Goal: Task Accomplishment & Management: Manage account settings

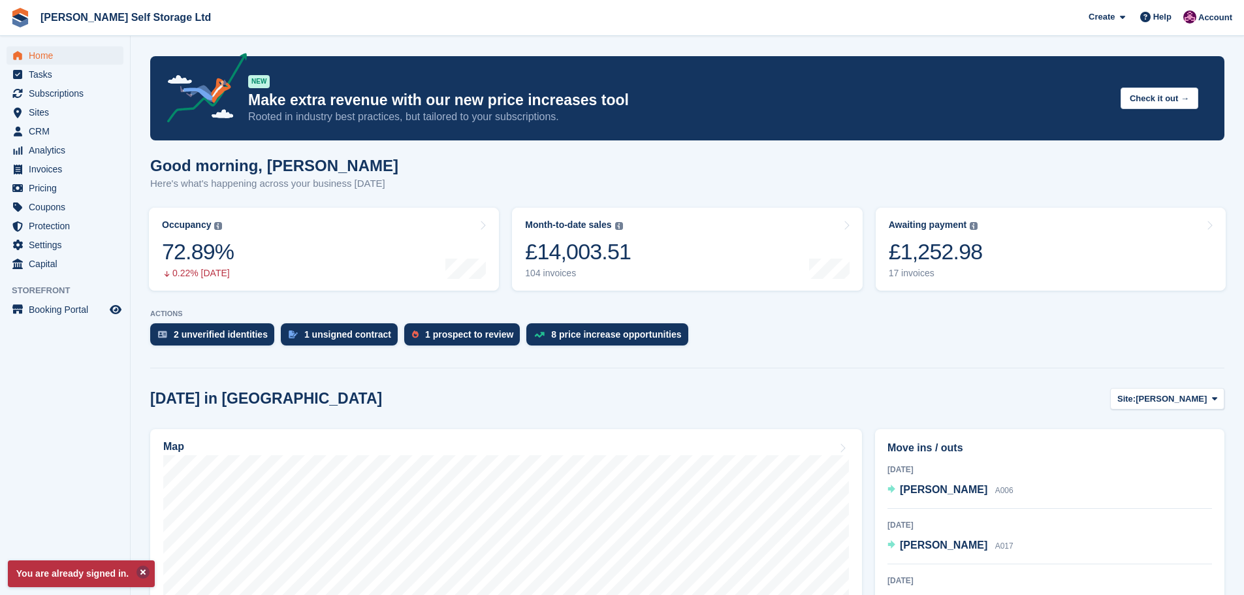
click at [140, 572] on button at bounding box center [143, 572] width 13 height 13
click at [88, 485] on aside "Home Tasks Subscriptions Subscriptions Subscriptions Contracts Price increases …" at bounding box center [65, 301] width 130 height 530
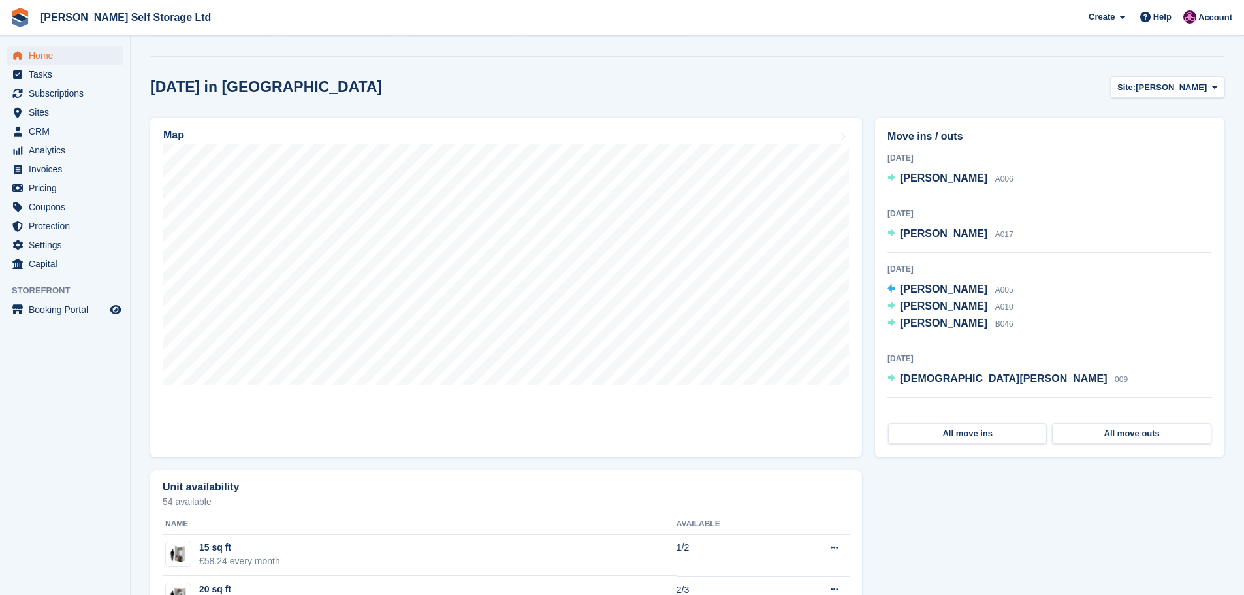
scroll to position [327, 0]
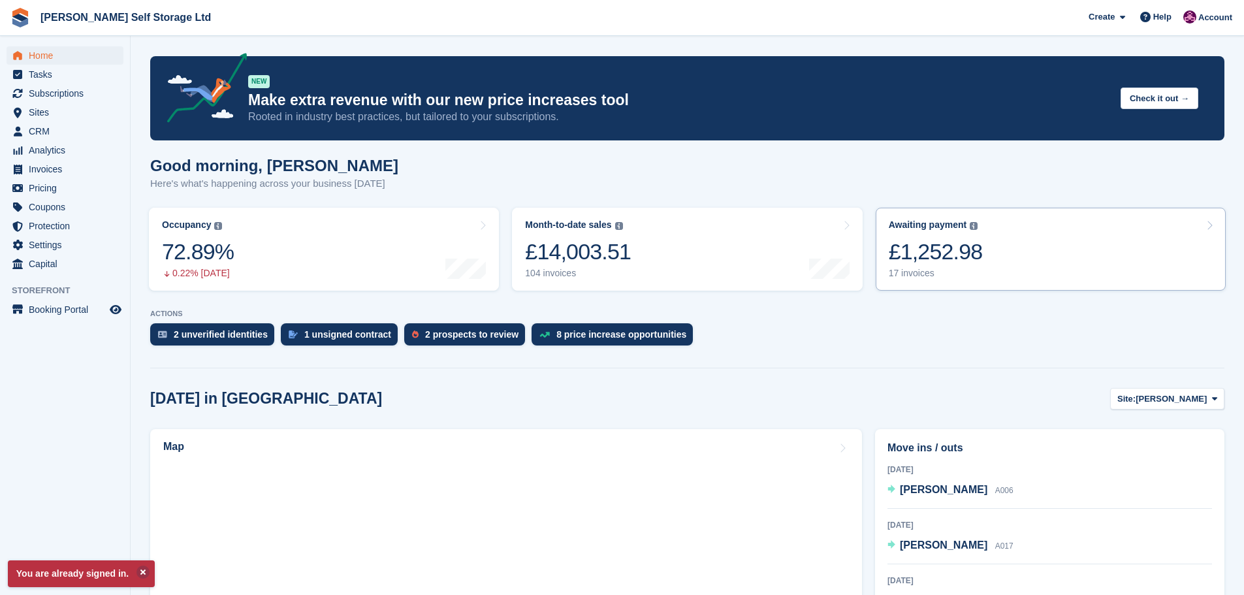
click at [1046, 254] on link "Awaiting payment The total outstanding balance on all open invoices. £1,252.98 …" at bounding box center [1051, 249] width 350 height 83
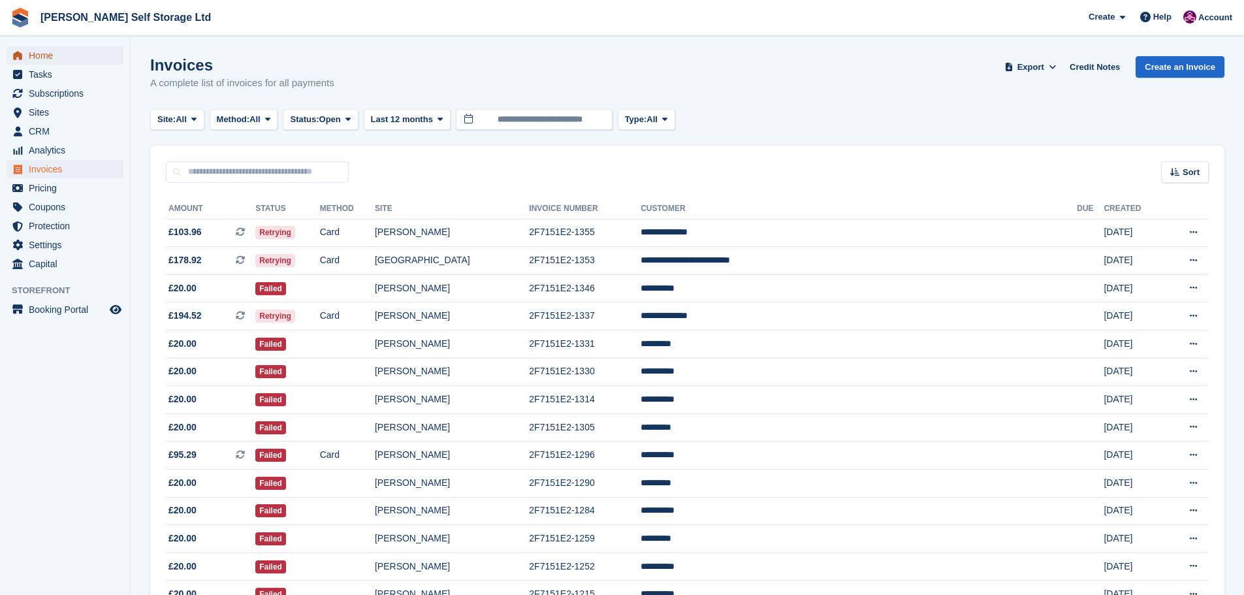
click at [45, 55] on span "Home" at bounding box center [68, 55] width 78 height 18
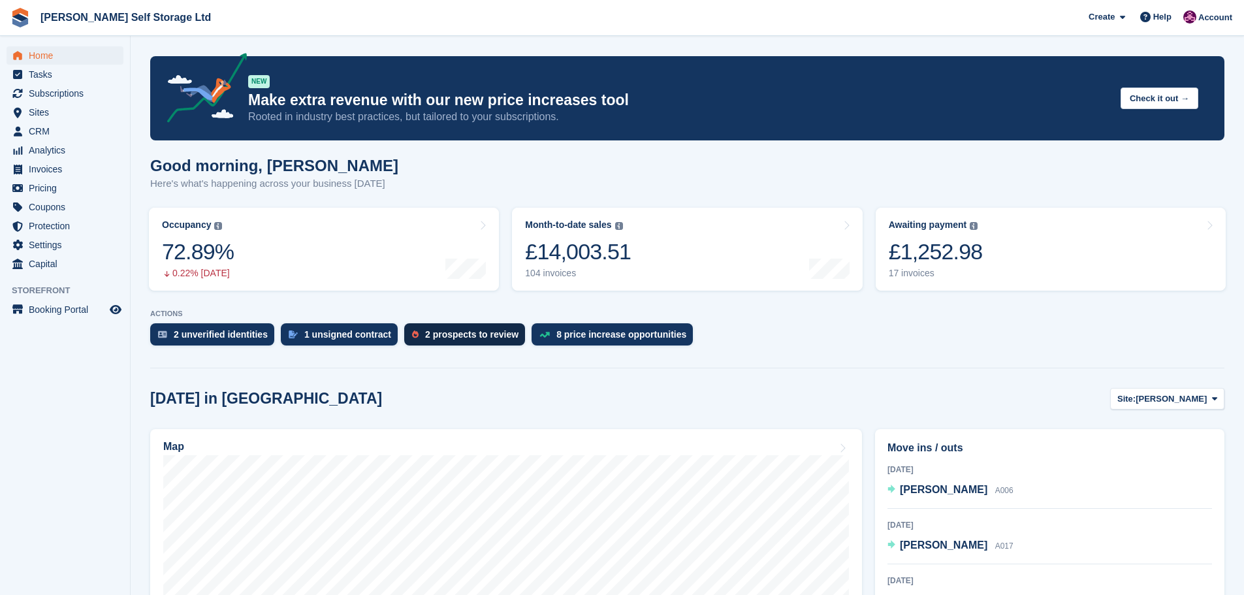
click at [411, 335] on div "2 prospects to review" at bounding box center [464, 334] width 121 height 22
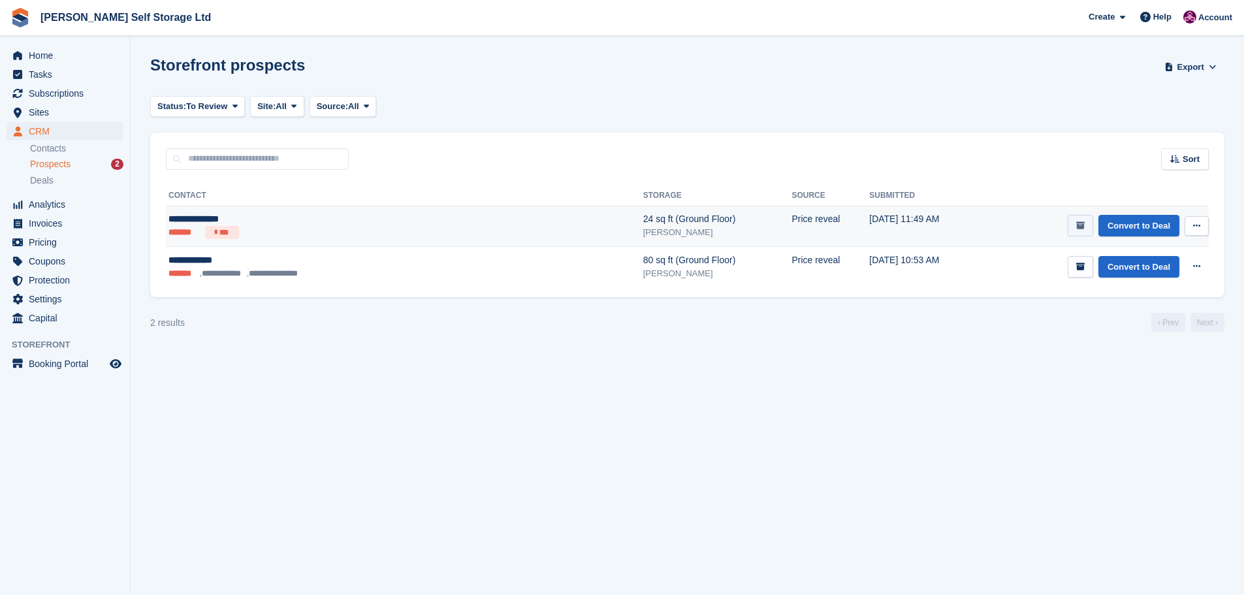
click at [1083, 221] on icon "submit" at bounding box center [1080, 225] width 8 height 8
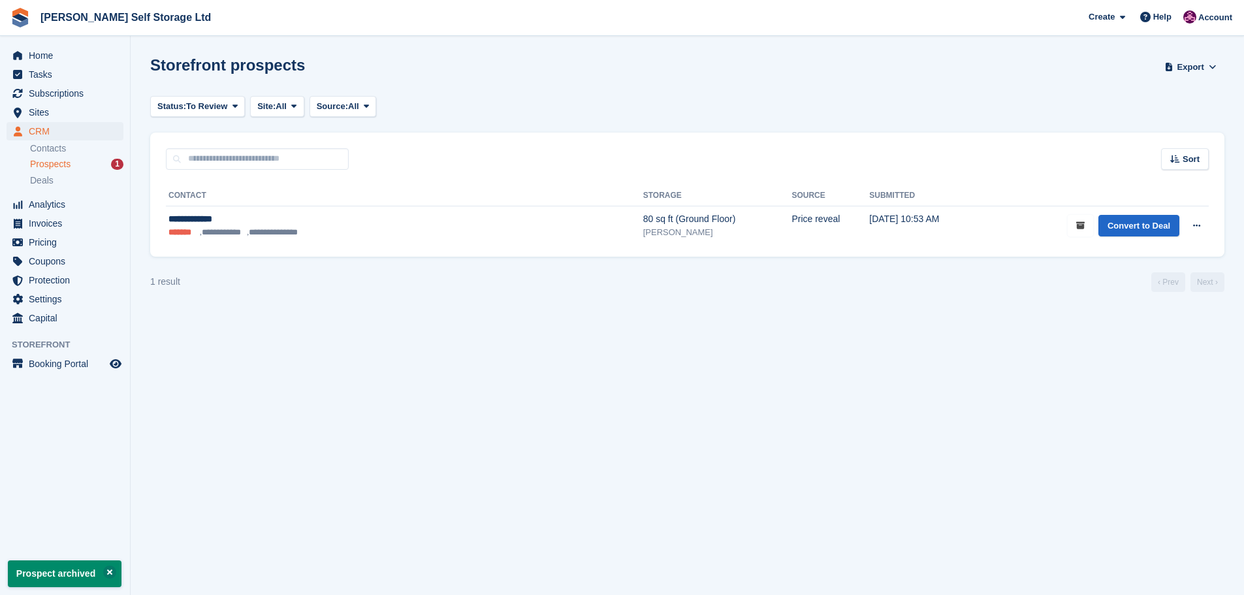
click at [1083, 229] on icon "submit" at bounding box center [1080, 225] width 8 height 8
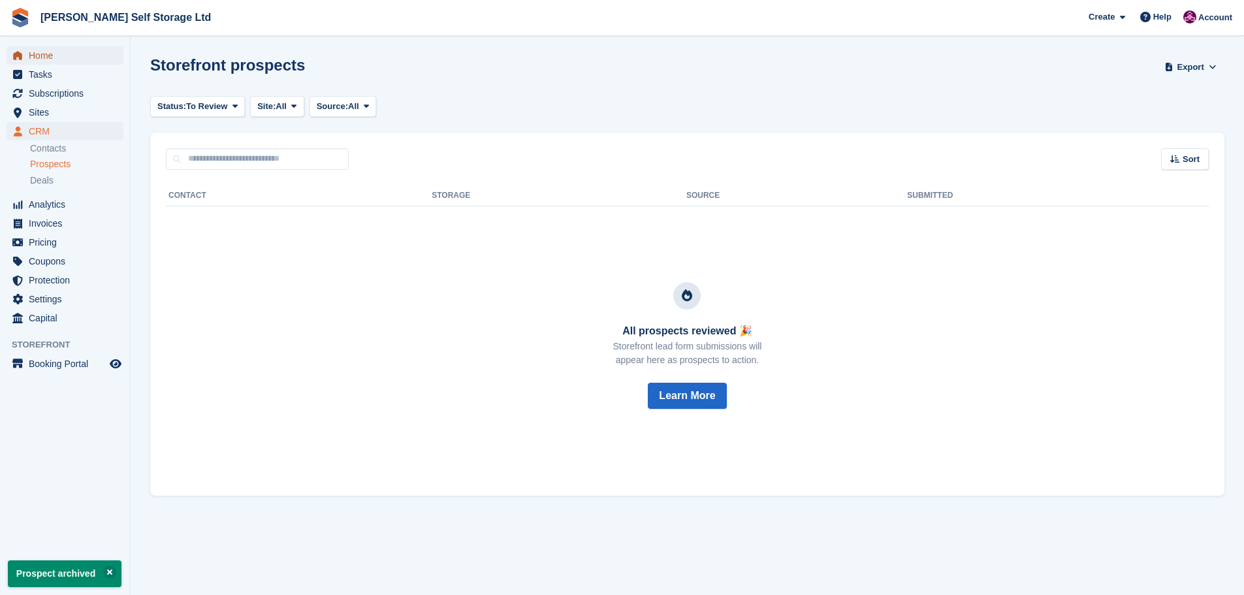
click at [43, 57] on span "Home" at bounding box center [68, 55] width 78 height 18
